Goal: Transaction & Acquisition: Purchase product/service

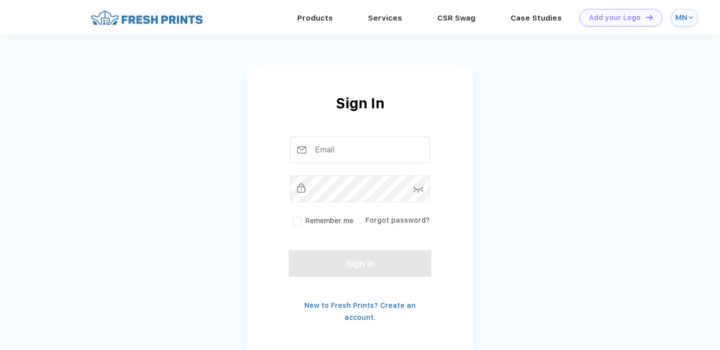
click at [689, 18] on img at bounding box center [691, 18] width 4 height 4
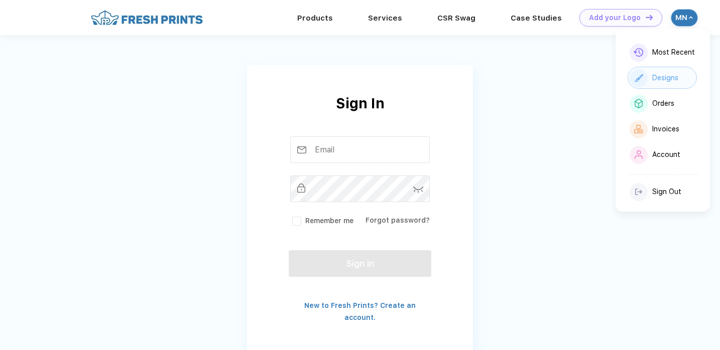
click at [661, 70] on div "Designs" at bounding box center [661, 78] width 69 height 22
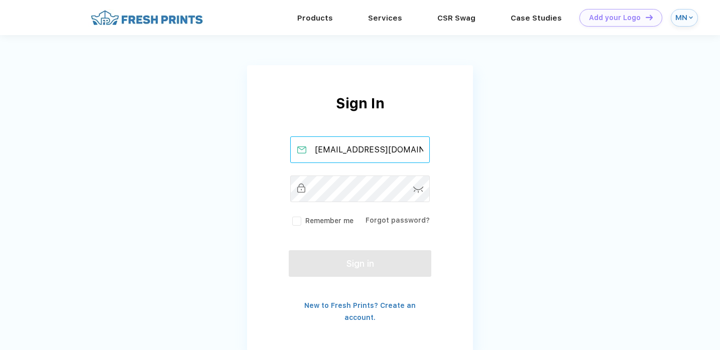
type input "mnachiappan@scu.edu"
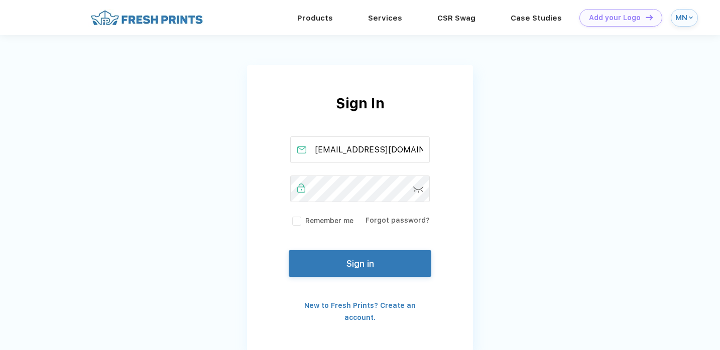
click at [318, 223] on label "Remember me" at bounding box center [321, 221] width 63 height 11
click at [0, 0] on input "Remember me" at bounding box center [0, 0] width 0 height 0
click at [348, 258] on button "Sign in" at bounding box center [360, 261] width 143 height 27
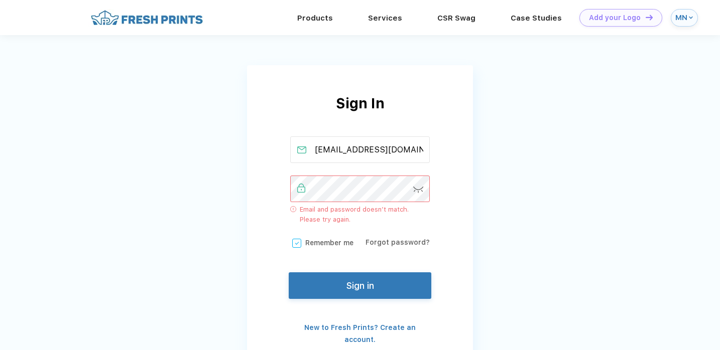
click at [416, 191] on img at bounding box center [418, 190] width 11 height 7
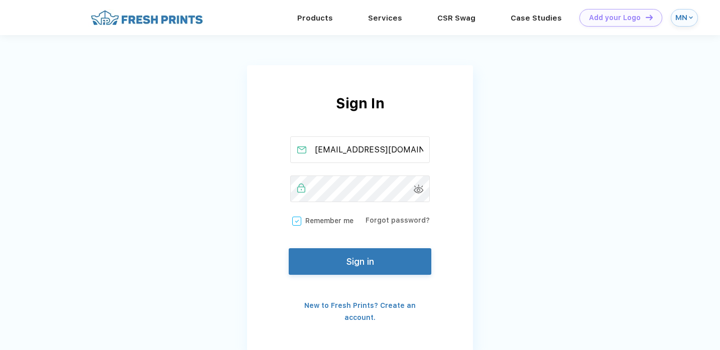
click at [345, 265] on button "Sign in" at bounding box center [360, 261] width 143 height 27
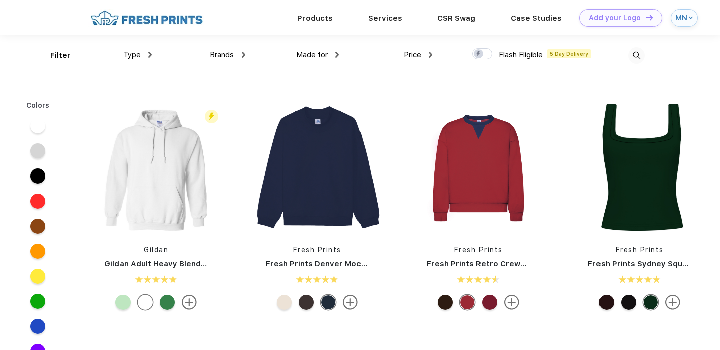
scroll to position [1, 0]
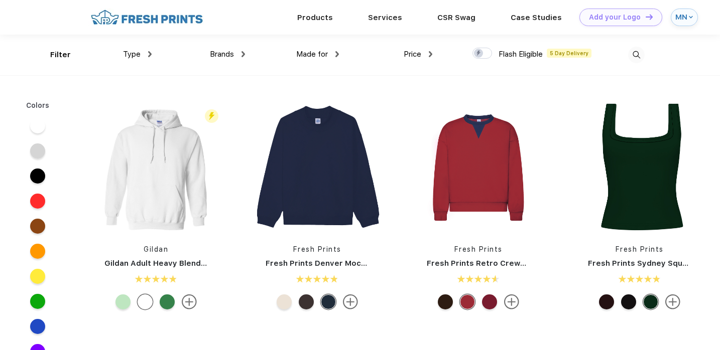
click at [633, 56] on img at bounding box center [636, 55] width 17 height 17
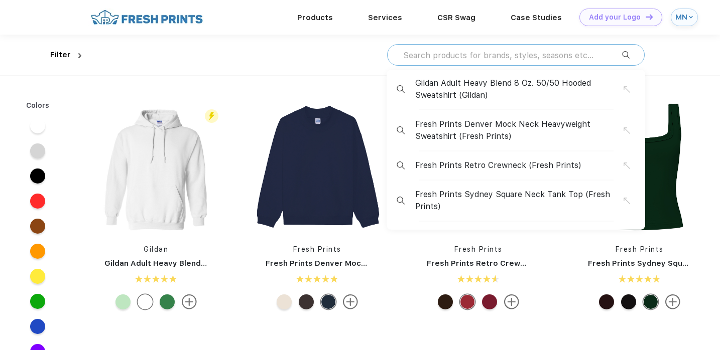
click at [476, 54] on input "text" at bounding box center [512, 55] width 220 height 11
paste input "Unisex Cotton T-Shirt"
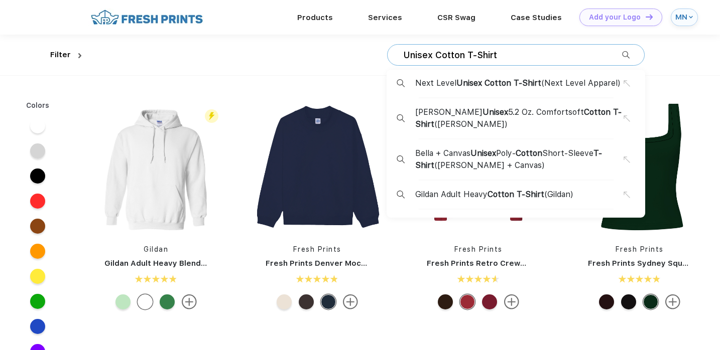
type input "Unisex Cotton T-Shirt"
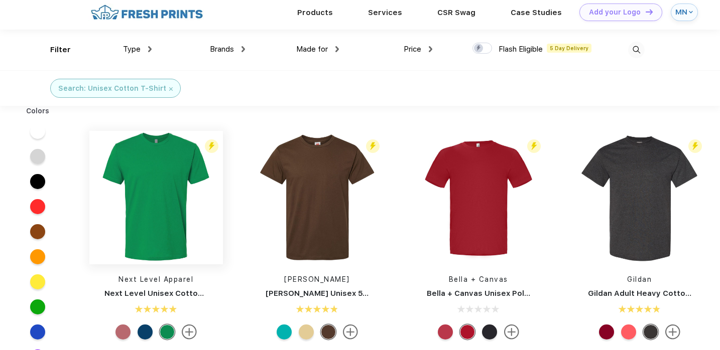
scroll to position [10, 0]
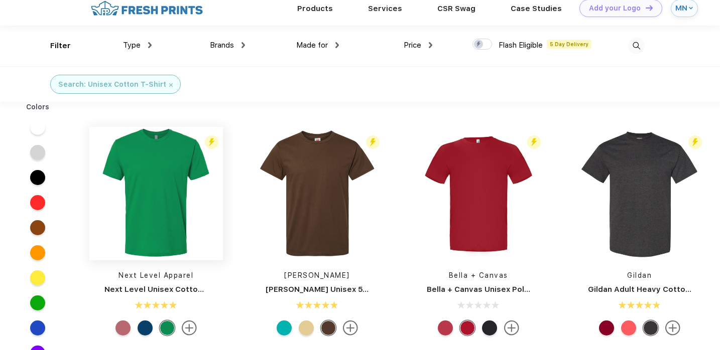
click at [169, 221] on img at bounding box center [156, 194] width 134 height 134
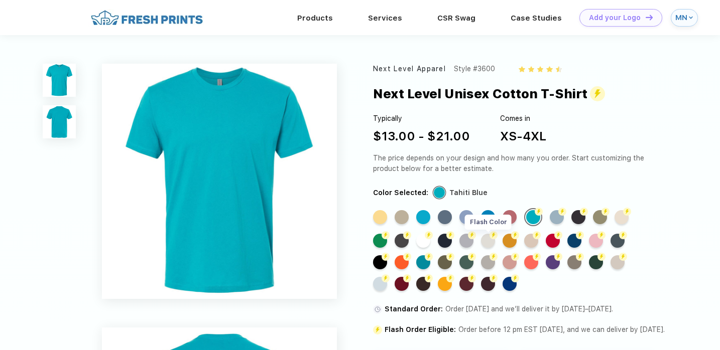
click at [486, 242] on div "Flash Color" at bounding box center [488, 241] width 14 height 14
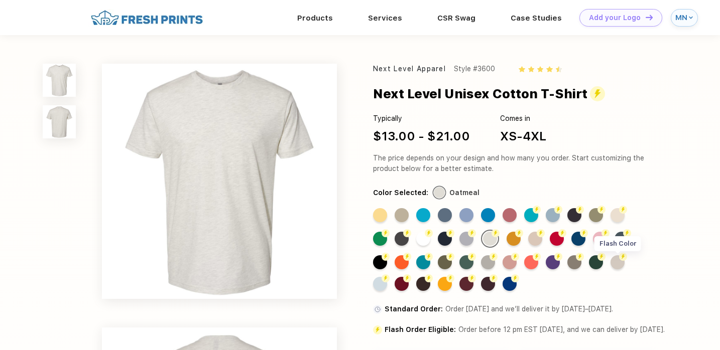
click at [619, 259] on div "Flash Color" at bounding box center [617, 262] width 14 height 14
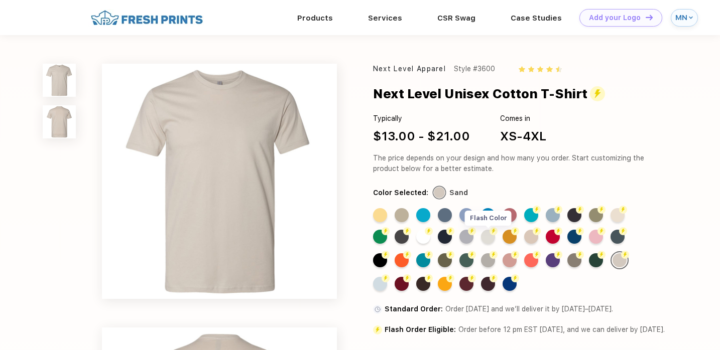
click at [485, 238] on div "Flash Color" at bounding box center [488, 237] width 14 height 14
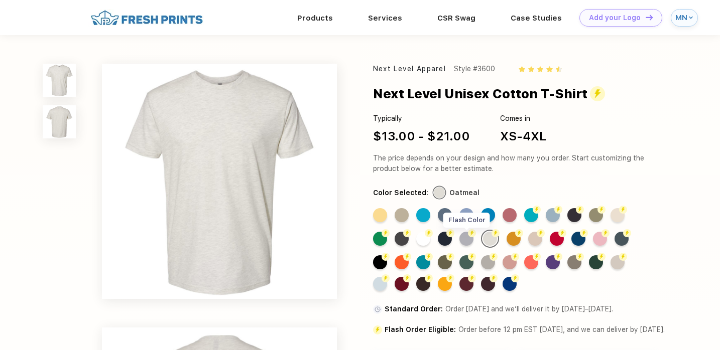
click at [467, 243] on div "Flash Color" at bounding box center [466, 239] width 14 height 14
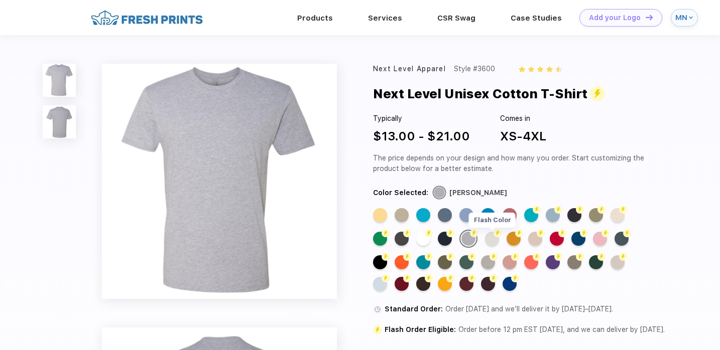
click at [493, 241] on div "Flash Color" at bounding box center [492, 239] width 14 height 14
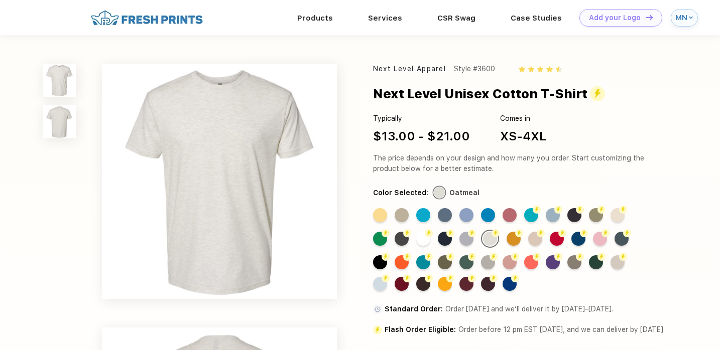
click at [684, 19] on div "MN" at bounding box center [680, 18] width 11 height 9
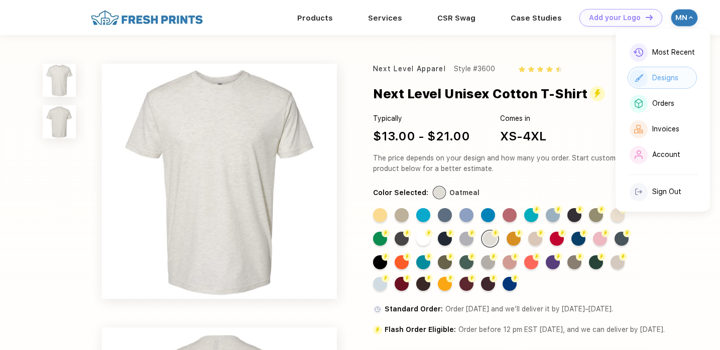
click at [660, 76] on div "Designs" at bounding box center [665, 78] width 26 height 9
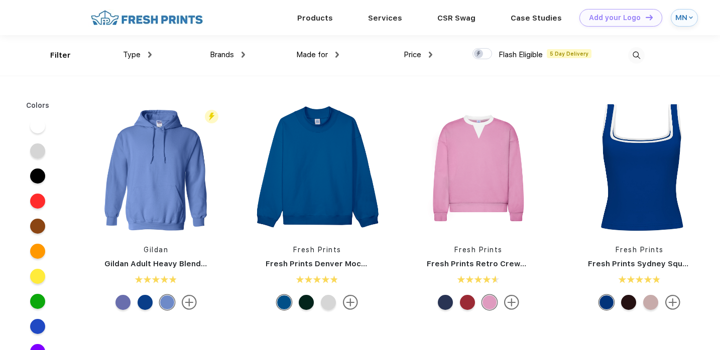
scroll to position [1, 0]
click at [635, 54] on img at bounding box center [636, 55] width 17 height 17
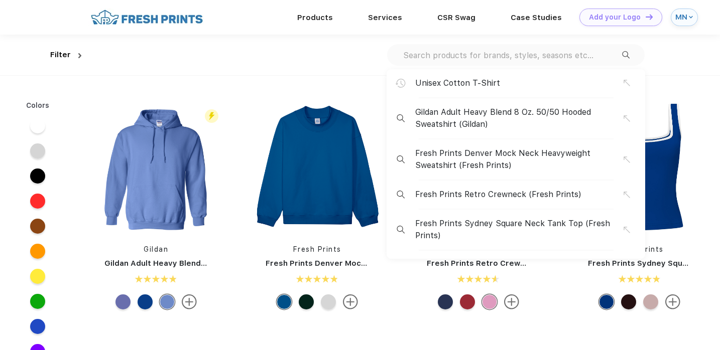
click at [522, 54] on input "text" at bounding box center [512, 55] width 220 height 11
paste input "Heavyweight Hoodie"
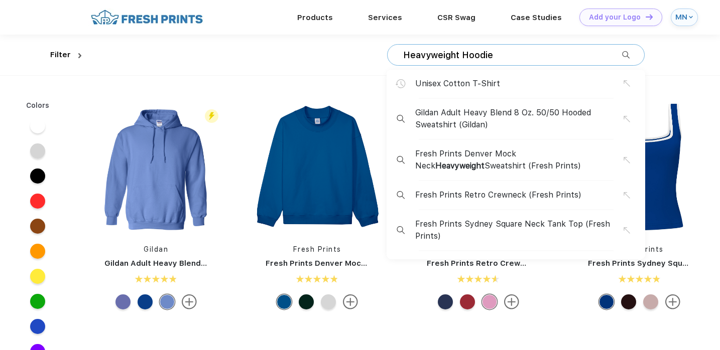
type input "Heavyweight Hoodie"
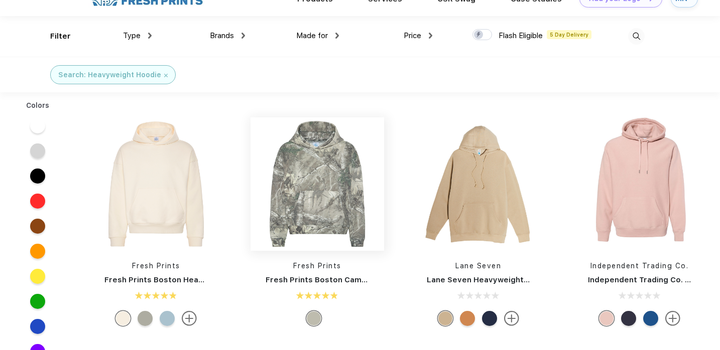
scroll to position [22, 0]
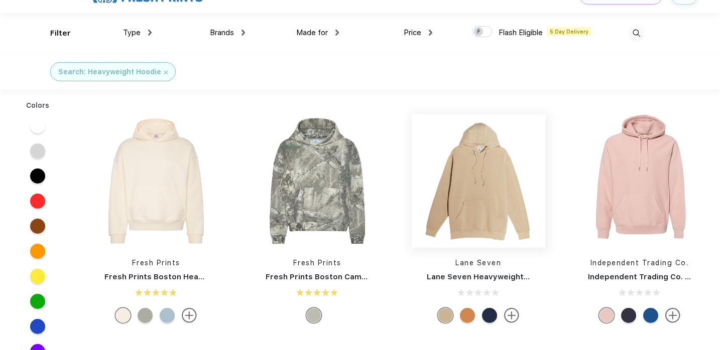
click at [469, 209] on img at bounding box center [479, 181] width 134 height 134
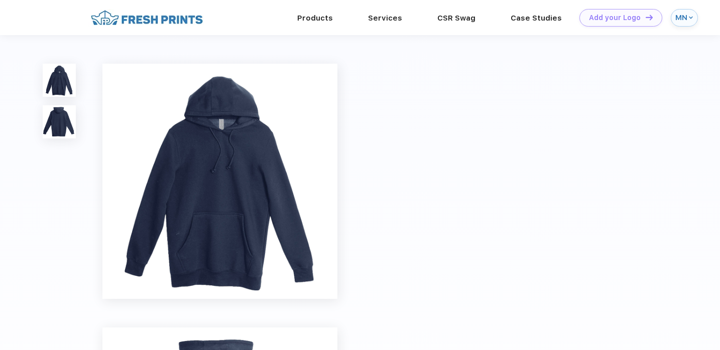
scroll to position [22, 0]
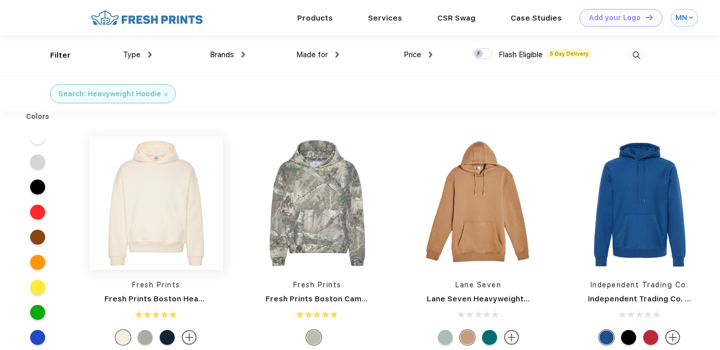
click at [184, 192] on img at bounding box center [156, 204] width 134 height 134
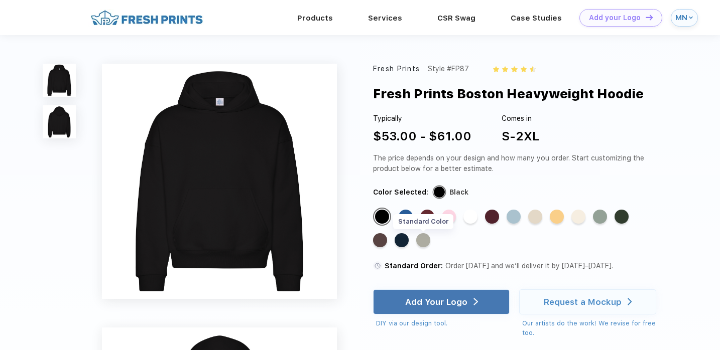
click at [421, 243] on div "Standard Color" at bounding box center [423, 240] width 14 height 14
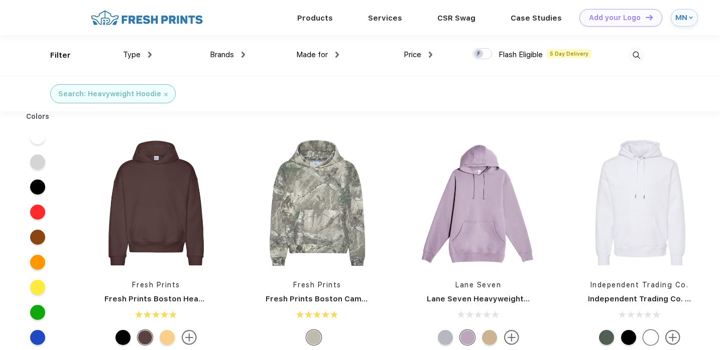
click at [471, 163] on img at bounding box center [479, 204] width 134 height 134
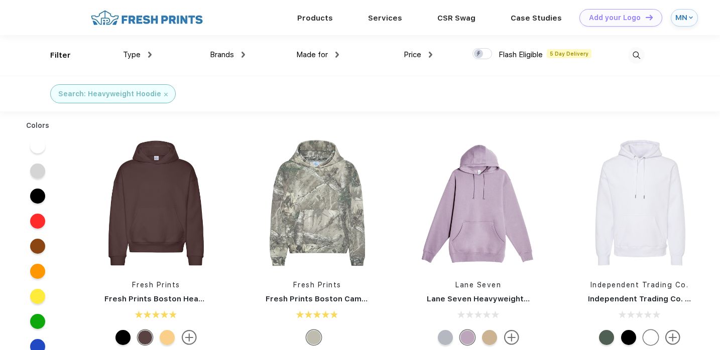
scroll to position [1, 0]
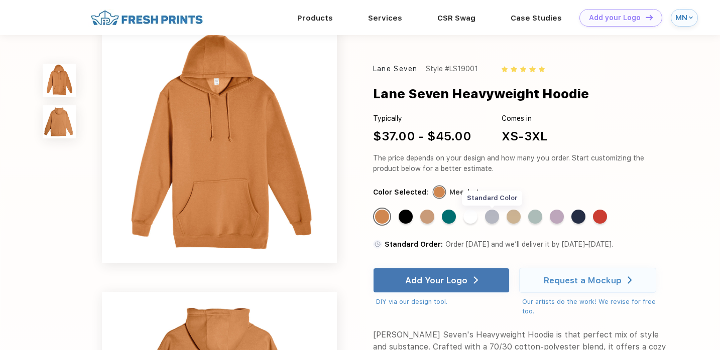
click at [494, 218] on div "Standard Color" at bounding box center [492, 217] width 14 height 14
